Goal: Task Accomplishment & Management: Manage account settings

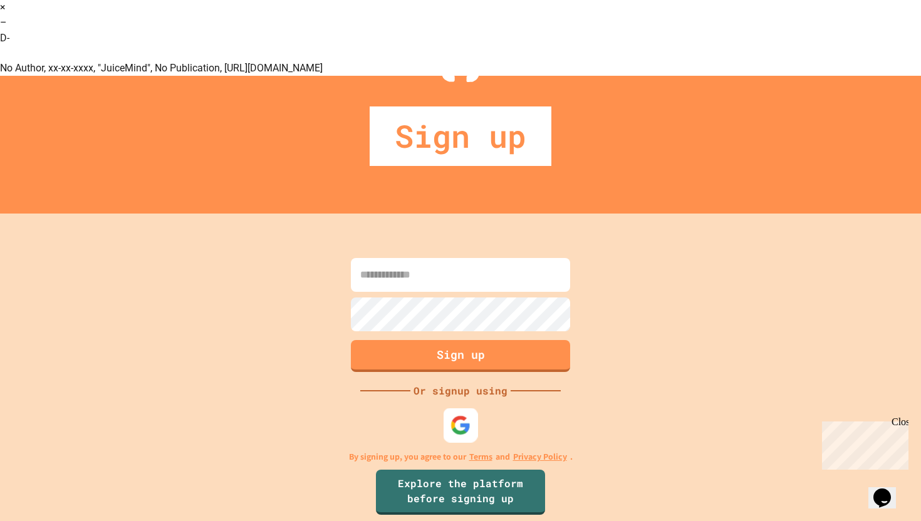
click at [456, 415] on img at bounding box center [460, 425] width 21 height 21
click at [392, 258] on input at bounding box center [460, 275] width 219 height 34
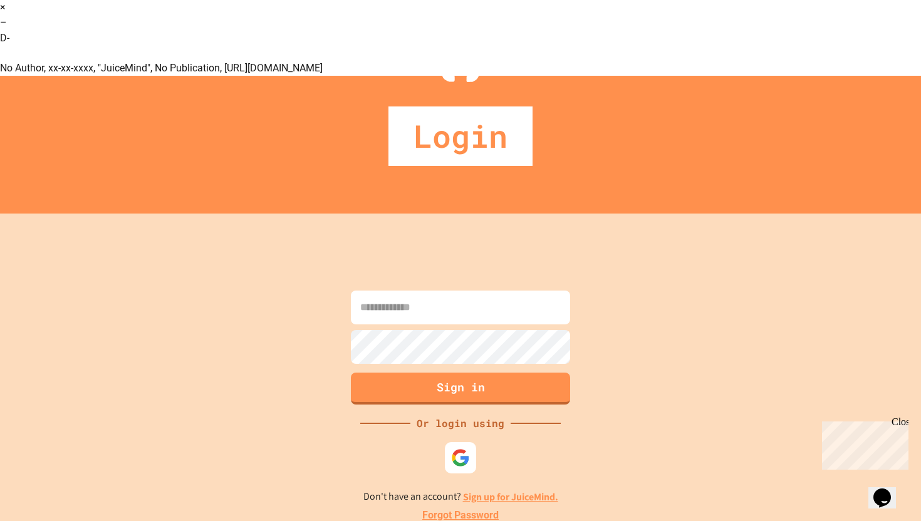
click at [457, 291] on input at bounding box center [460, 308] width 219 height 34
type input "**********"
click at [503, 371] on button "Sign in" at bounding box center [461, 387] width 224 height 33
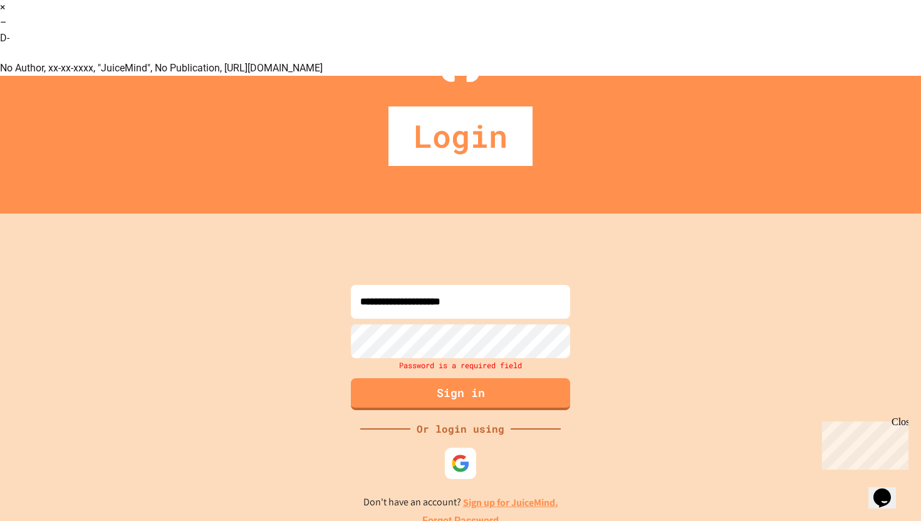
click at [303, 124] on div "Login" at bounding box center [460, 136] width 921 height 60
